Goal: Communication & Community: Answer question/provide support

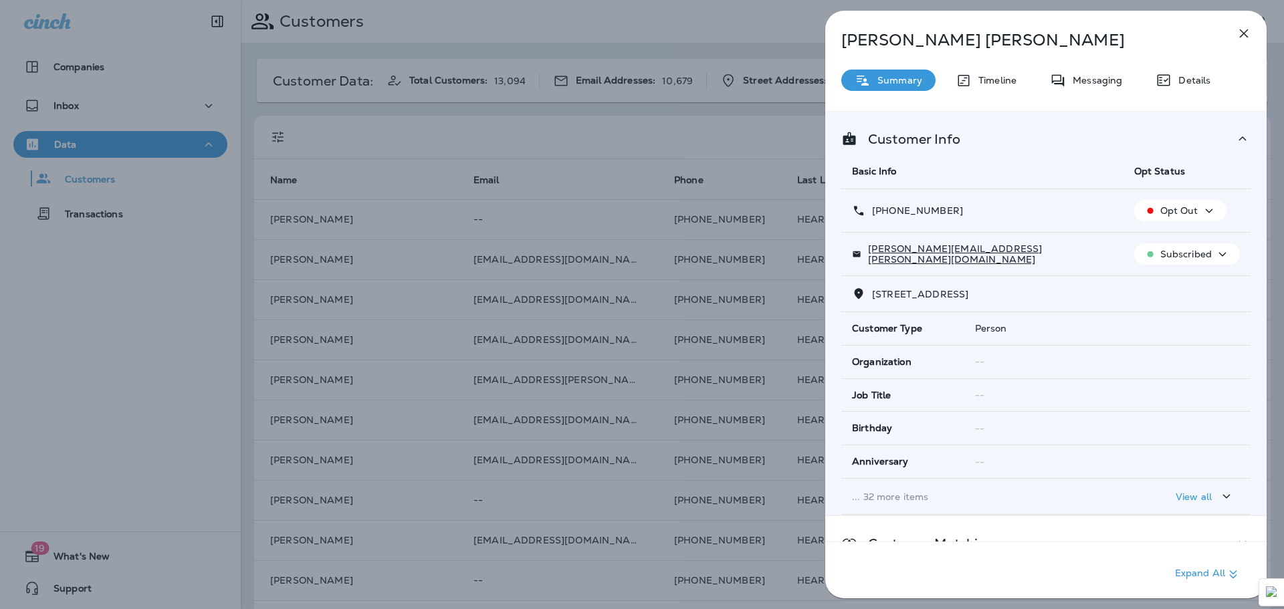
click at [1244, 32] on icon "button" at bounding box center [1244, 33] width 9 height 9
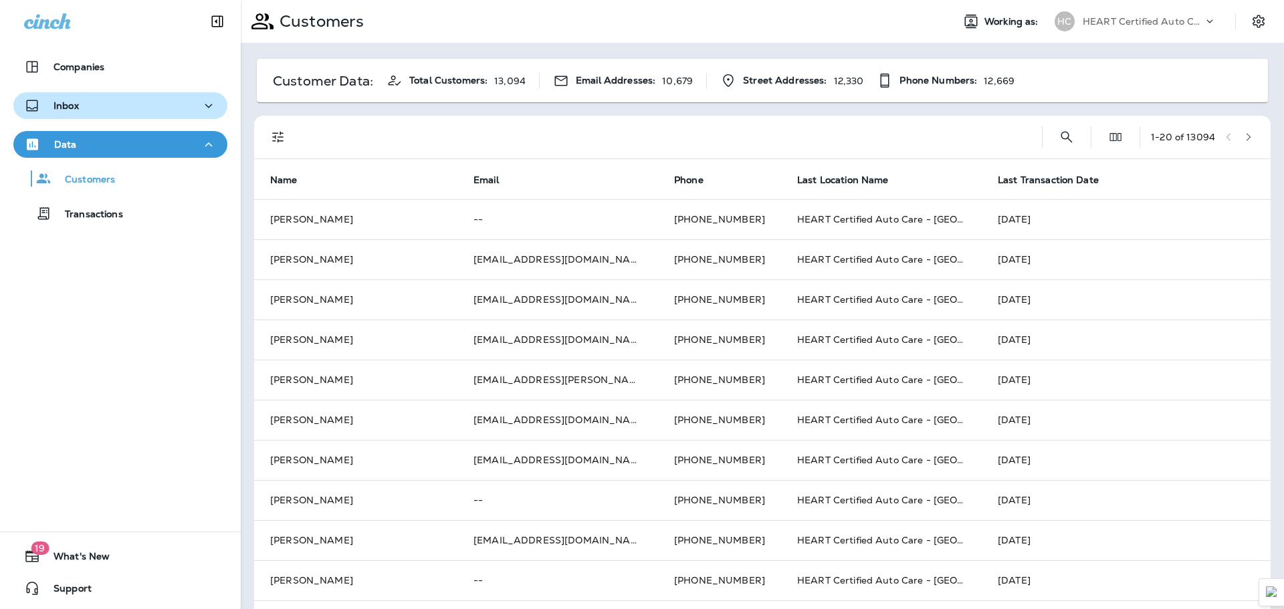
click at [109, 98] on div "Inbox" at bounding box center [120, 106] width 193 height 17
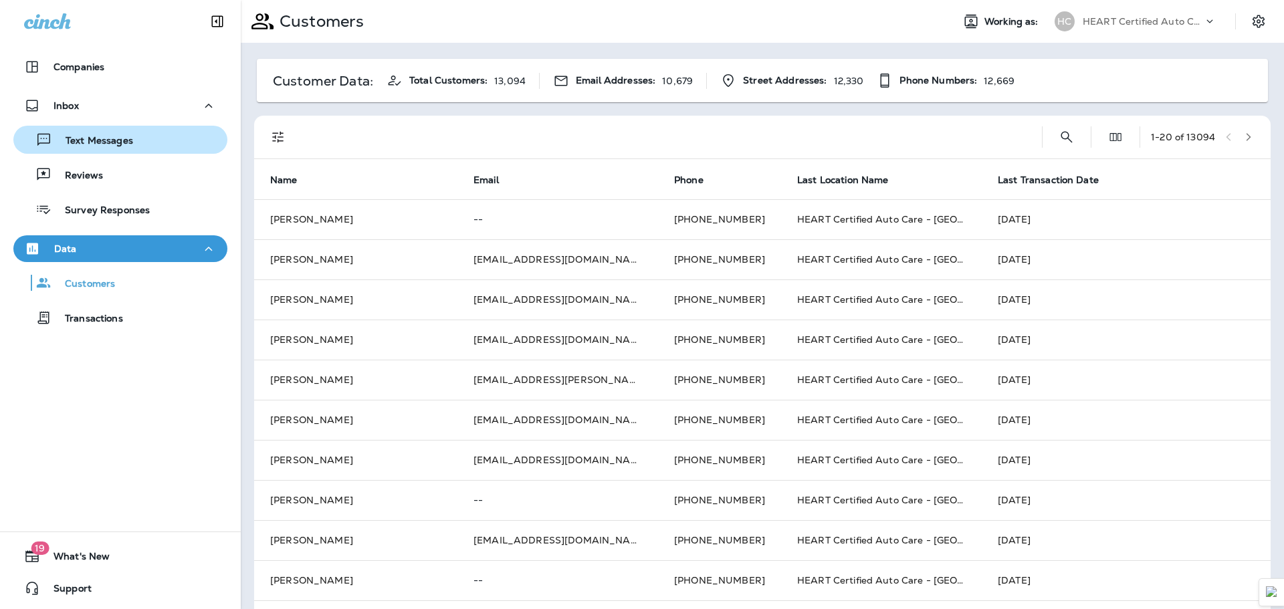
click at [109, 146] on p "Text Messages" at bounding box center [92, 141] width 81 height 13
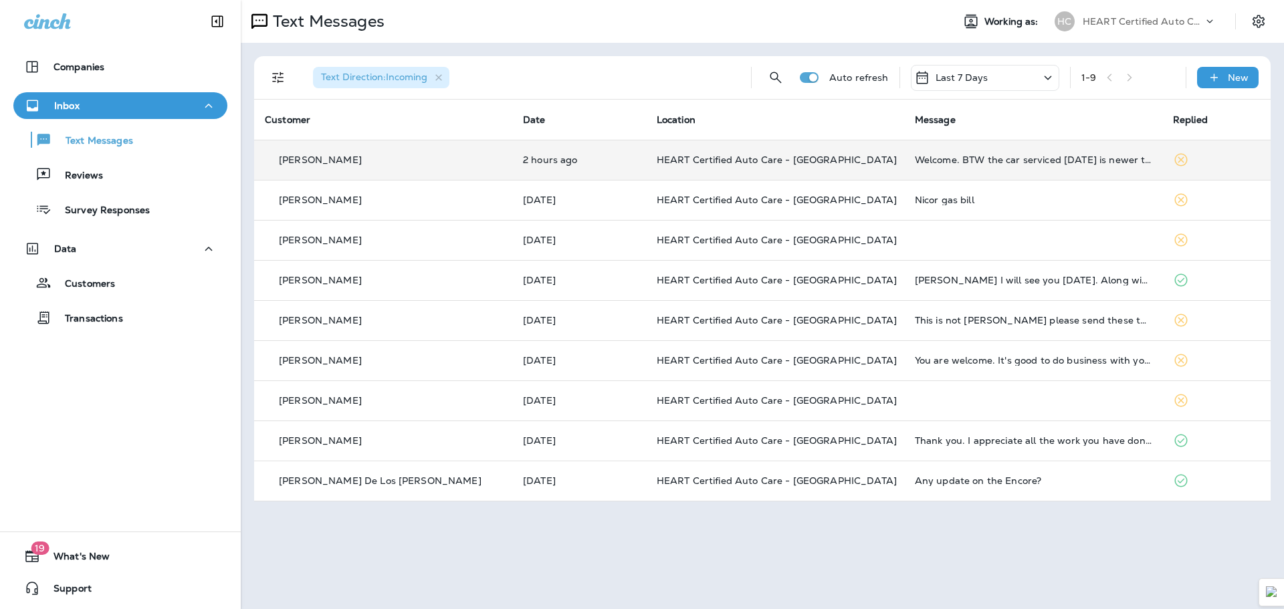
click at [796, 156] on p "HEART Certified Auto Care - [GEOGRAPHIC_DATA]" at bounding box center [775, 159] width 237 height 11
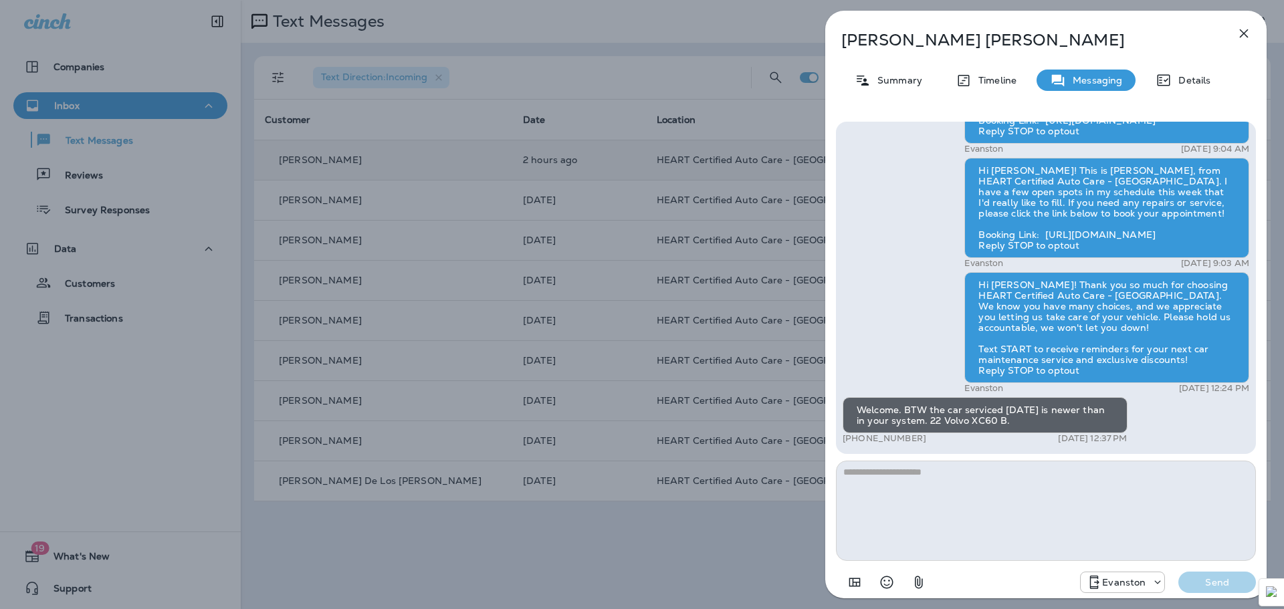
click at [895, 47] on p "[PERSON_NAME]" at bounding box center [1023, 40] width 365 height 19
